Goal: Task Accomplishment & Management: Use online tool/utility

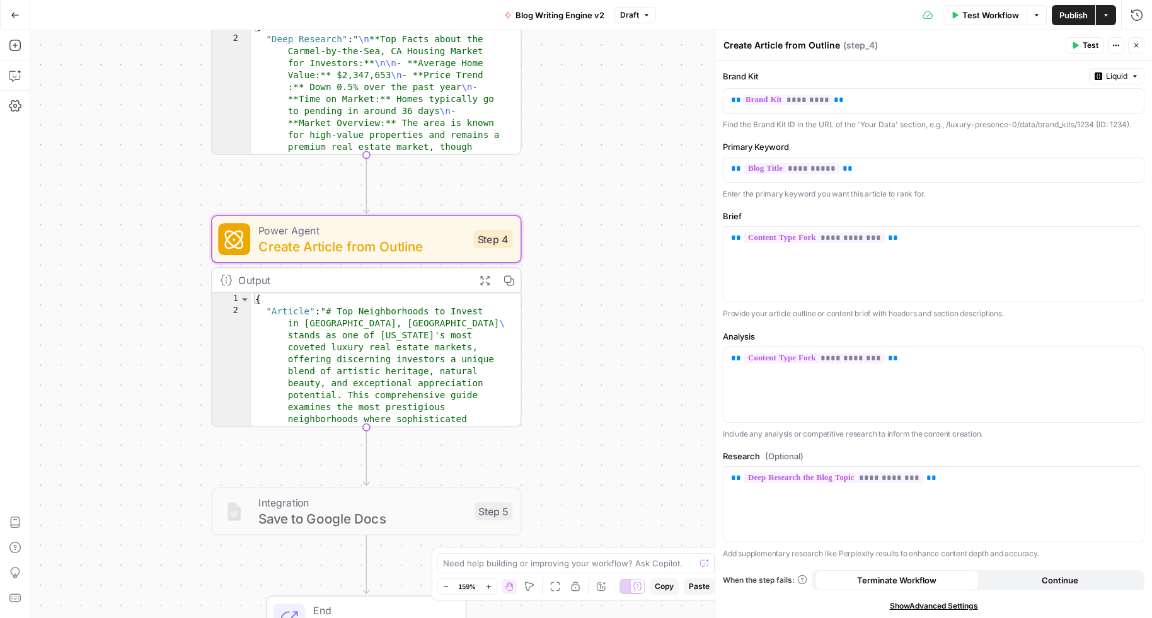
click at [8, 15] on button "Go Back" at bounding box center [15, 15] width 23 height 23
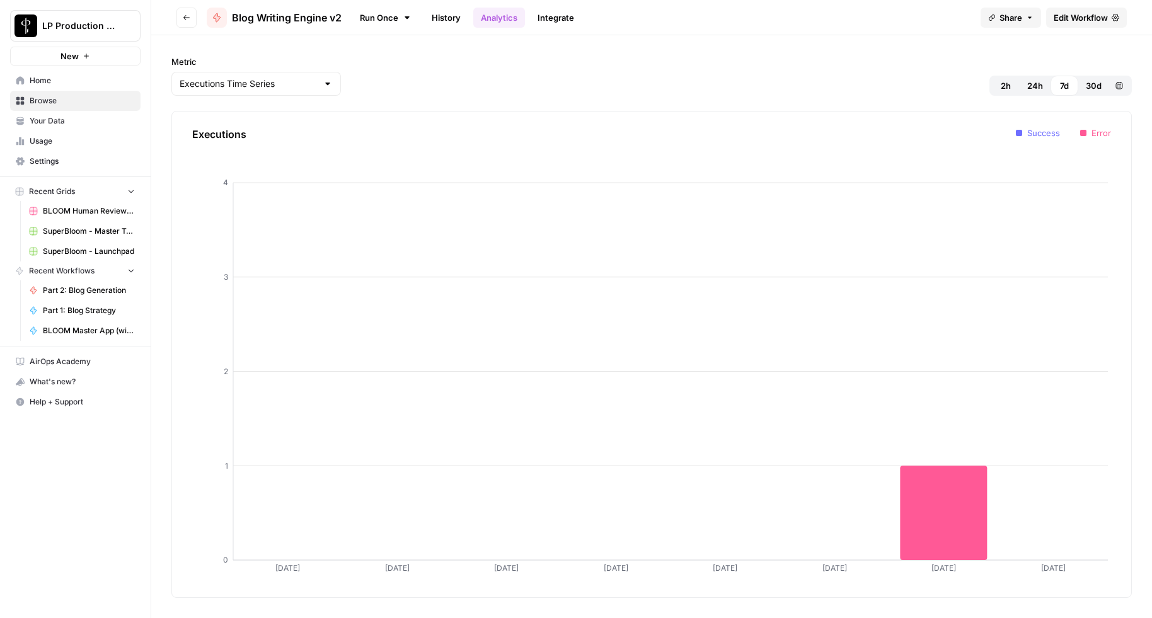
click at [63, 254] on span "SuperBloom - Launchpad" at bounding box center [89, 251] width 92 height 11
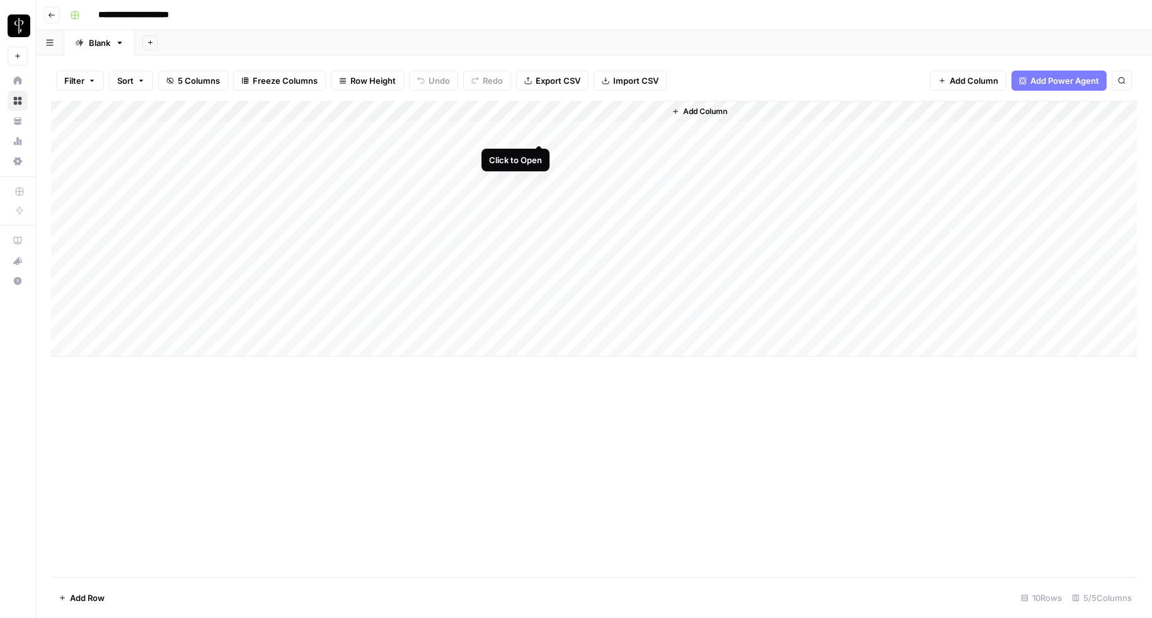
click at [541, 130] on div "Add Column" at bounding box center [594, 229] width 1086 height 256
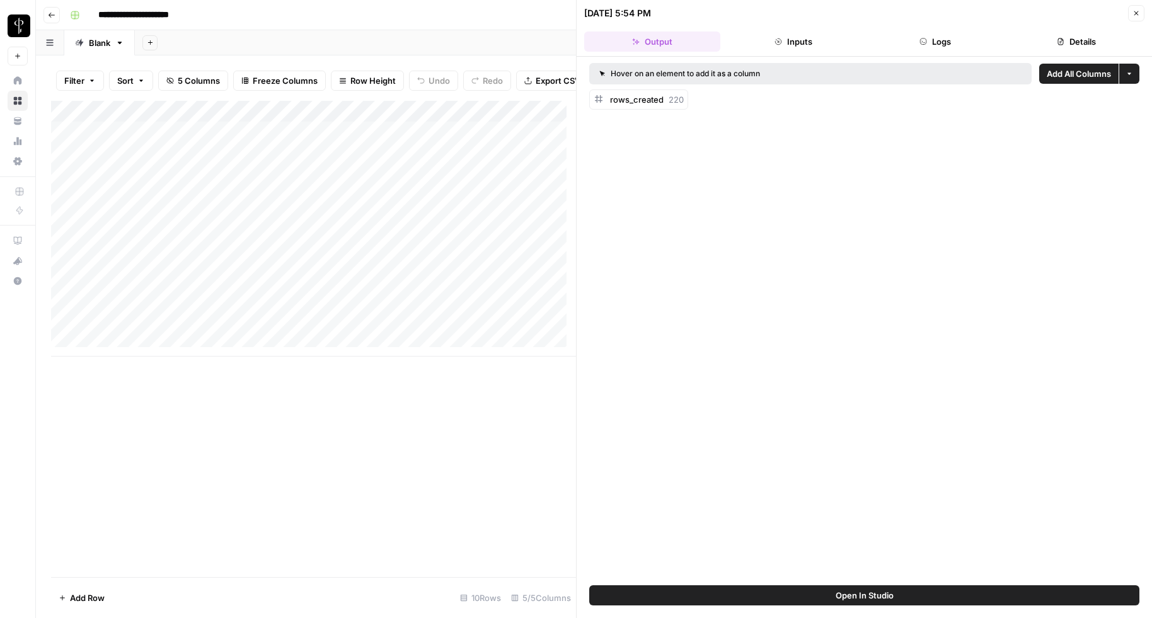
click at [1072, 40] on button "Details" at bounding box center [1076, 42] width 136 height 20
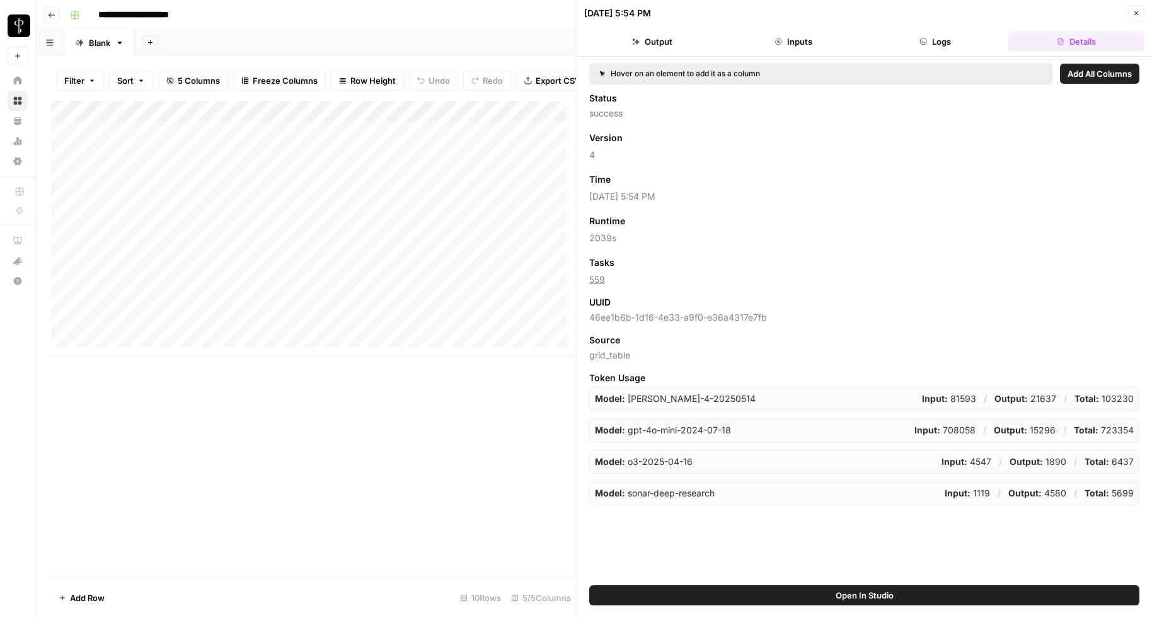
click at [1131, 16] on button "Close" at bounding box center [1136, 13] width 16 height 16
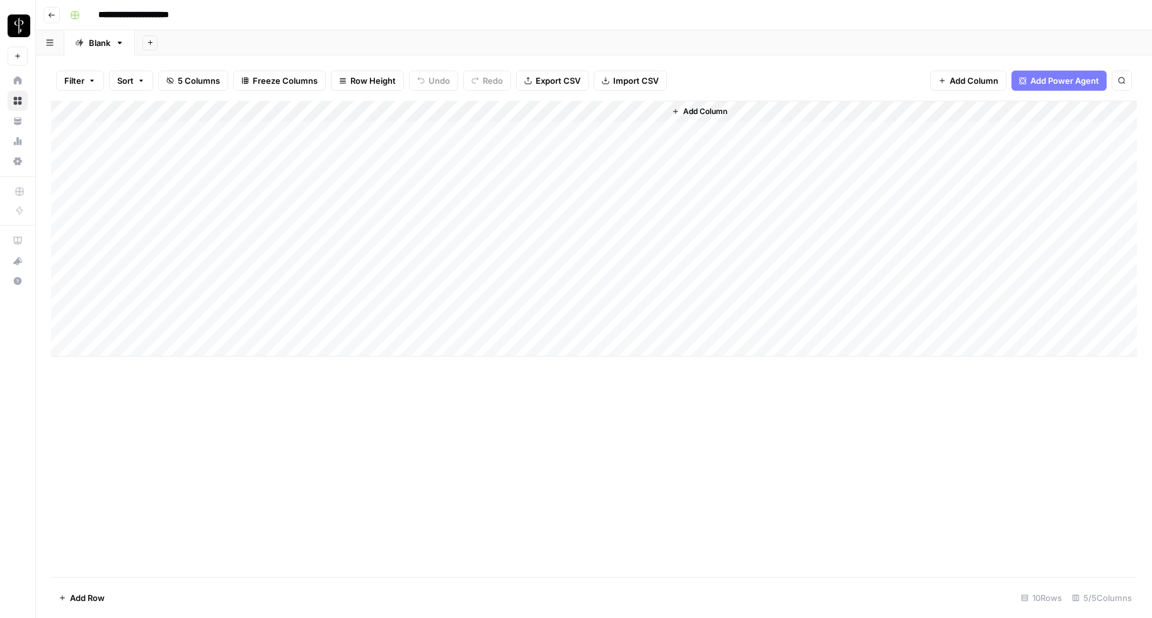
click at [538, 216] on div "Add Column" at bounding box center [594, 229] width 1086 height 256
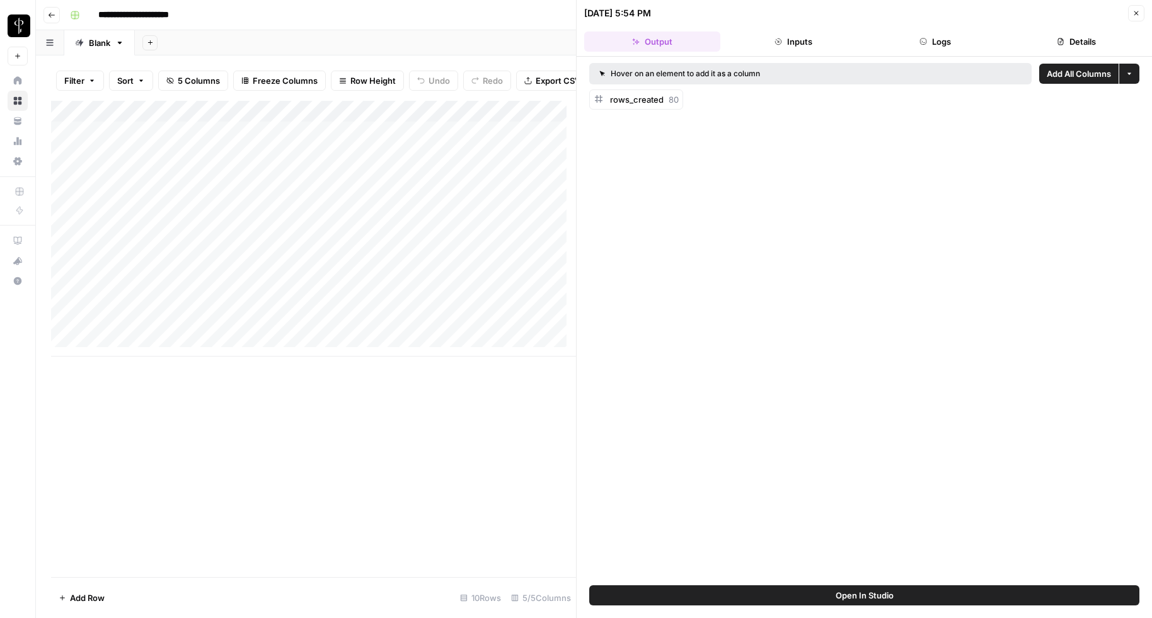
click at [1082, 37] on button "Details" at bounding box center [1076, 42] width 136 height 20
